Goal: Transaction & Acquisition: Purchase product/service

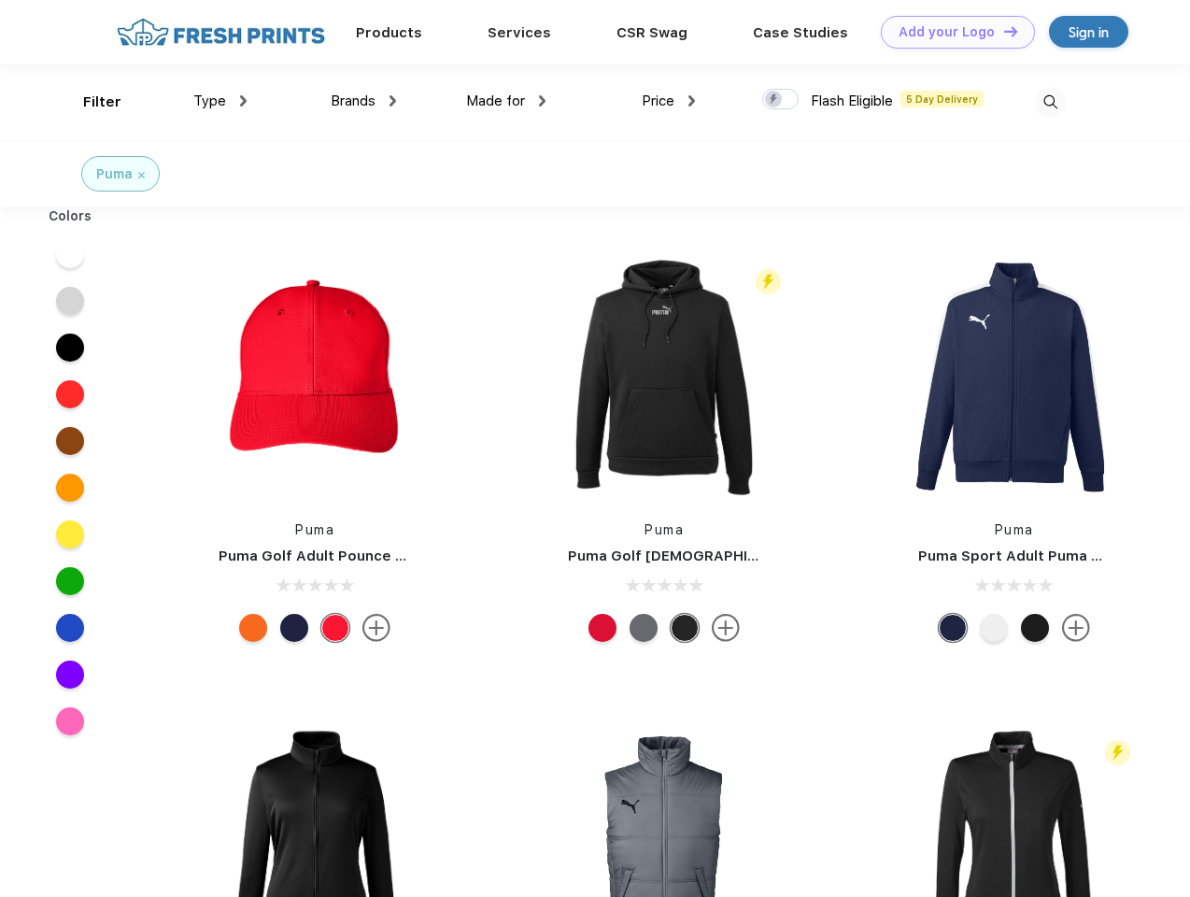
click at [951, 32] on link "Add your Logo Design Tool" at bounding box center [958, 32] width 154 height 33
click at [0, 0] on div "Design Tool" at bounding box center [0, 0] width 0 height 0
click at [1002, 31] on link "Add your Logo Design Tool" at bounding box center [958, 32] width 154 height 33
click at [90, 102] on div "Filter" at bounding box center [102, 102] width 38 height 21
click at [220, 101] on span "Type" at bounding box center [209, 100] width 33 height 17
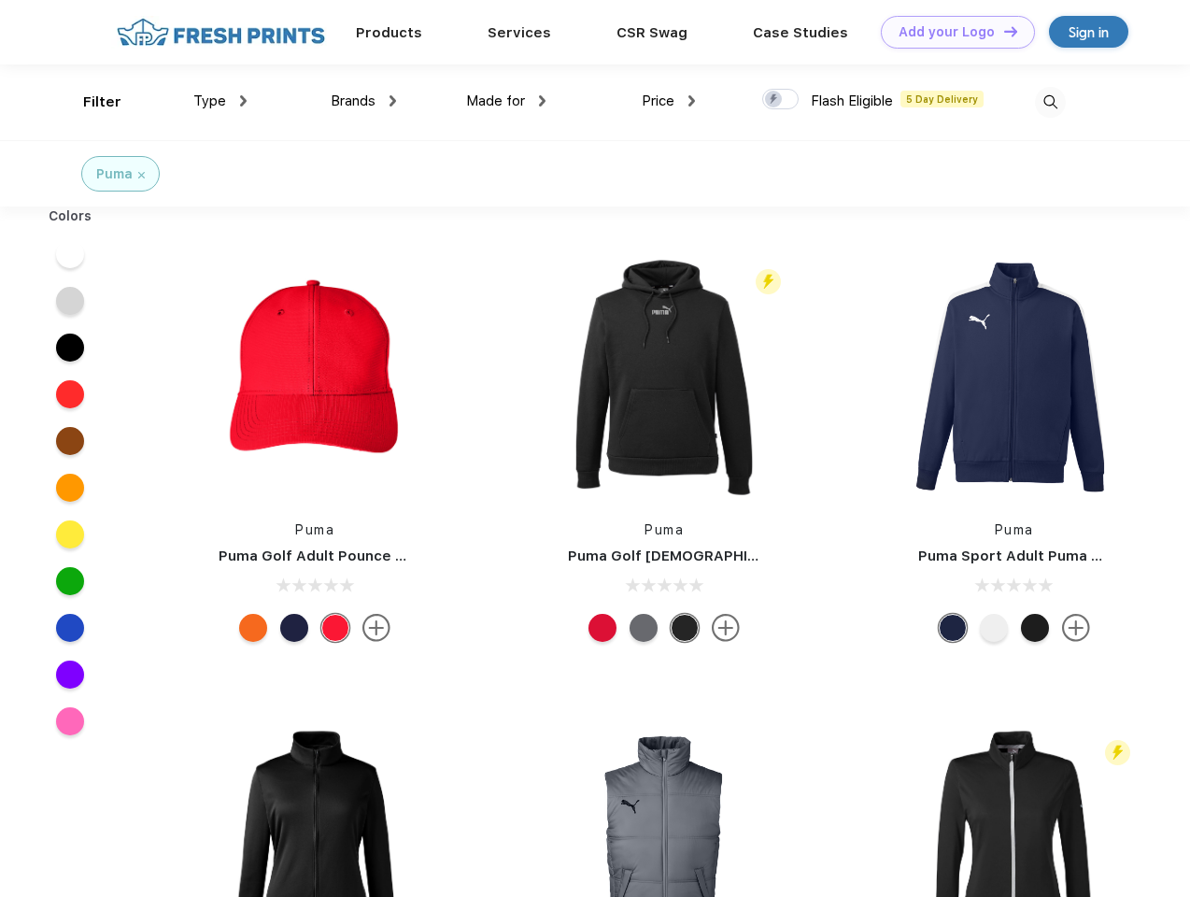
click at [363, 101] on span "Brands" at bounding box center [353, 100] width 45 height 17
click at [506, 101] on span "Made for" at bounding box center [495, 100] width 59 height 17
click at [669, 101] on span "Price" at bounding box center [658, 100] width 33 height 17
click at [781, 100] on div at bounding box center [780, 99] width 36 height 21
click at [774, 100] on input "checkbox" at bounding box center [768, 94] width 12 height 12
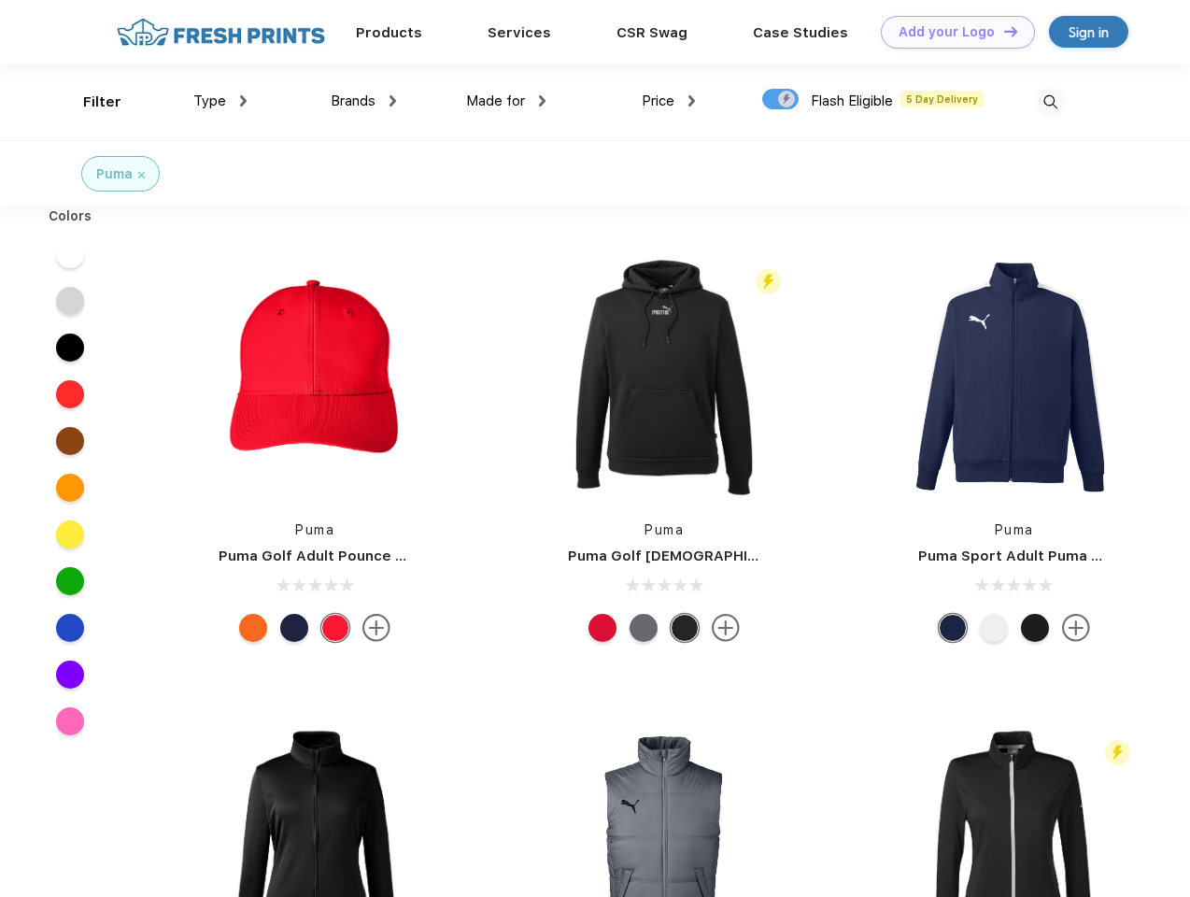
click at [1050, 102] on img at bounding box center [1050, 102] width 31 height 31
